Goal: Task Accomplishment & Management: Use online tool/utility

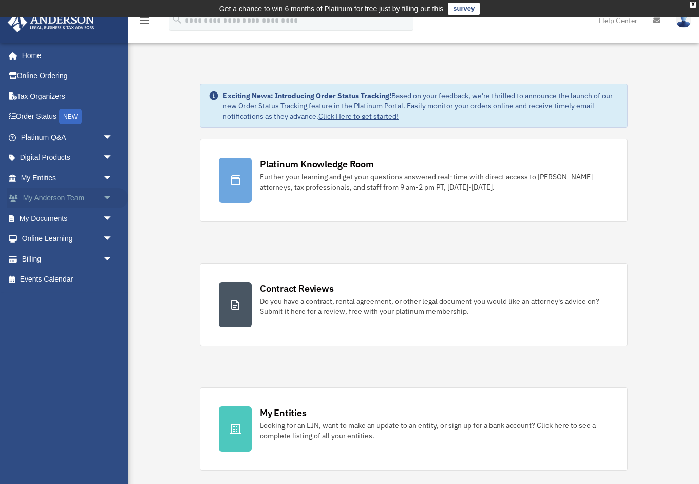
click at [50, 203] on link "My [PERSON_NAME] Team arrow_drop_down" at bounding box center [67, 198] width 121 height 21
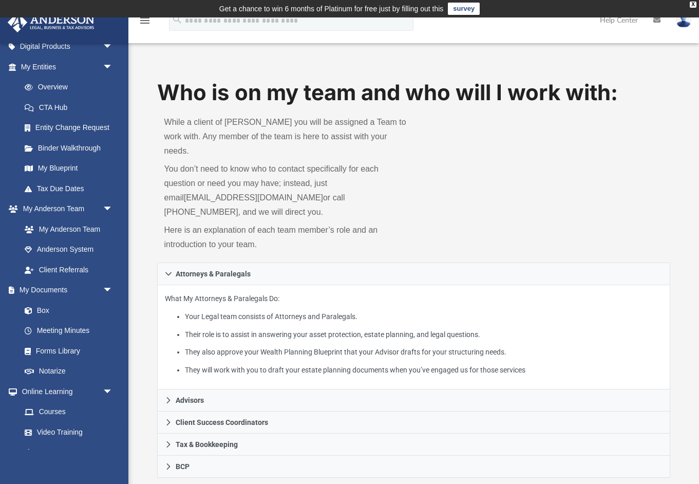
scroll to position [113, 0]
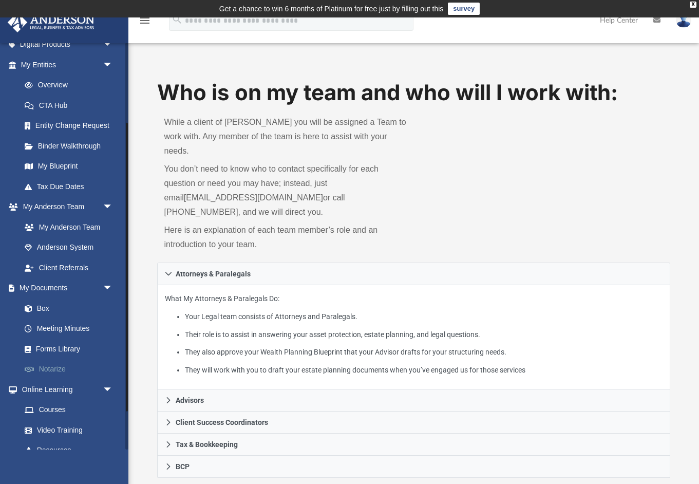
click at [49, 367] on link "Notarize" at bounding box center [71, 369] width 114 height 21
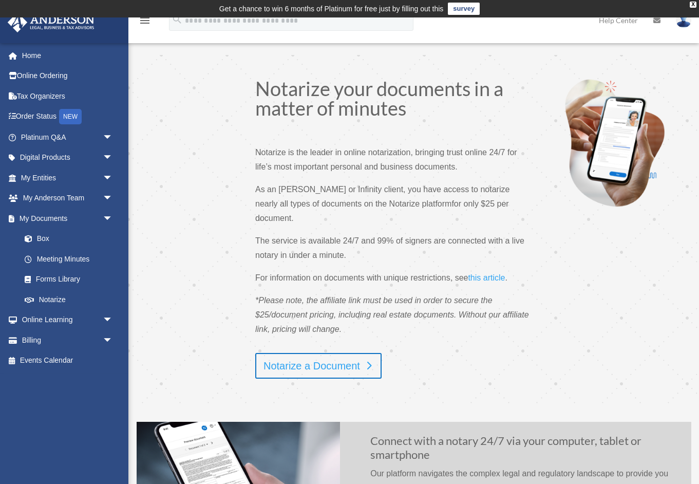
click at [267, 353] on link "Notarize a Document" at bounding box center [318, 366] width 126 height 26
click at [331, 355] on link "Notarize a Document" at bounding box center [318, 366] width 126 height 26
